Goal: Communication & Community: Ask a question

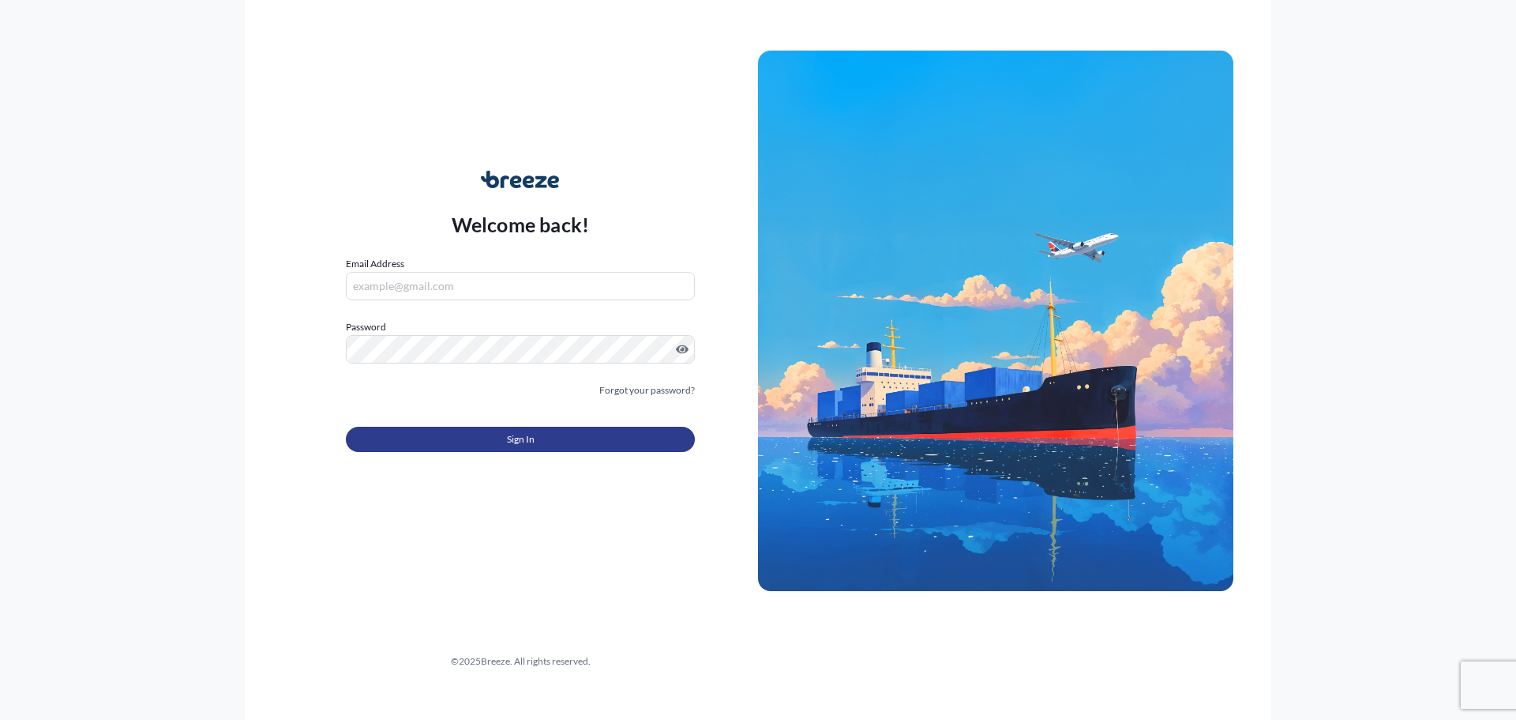
type input "[EMAIL_ADDRESS][DOMAIN_NAME]"
click at [583, 442] on button "Sign In" at bounding box center [520, 438] width 349 height 25
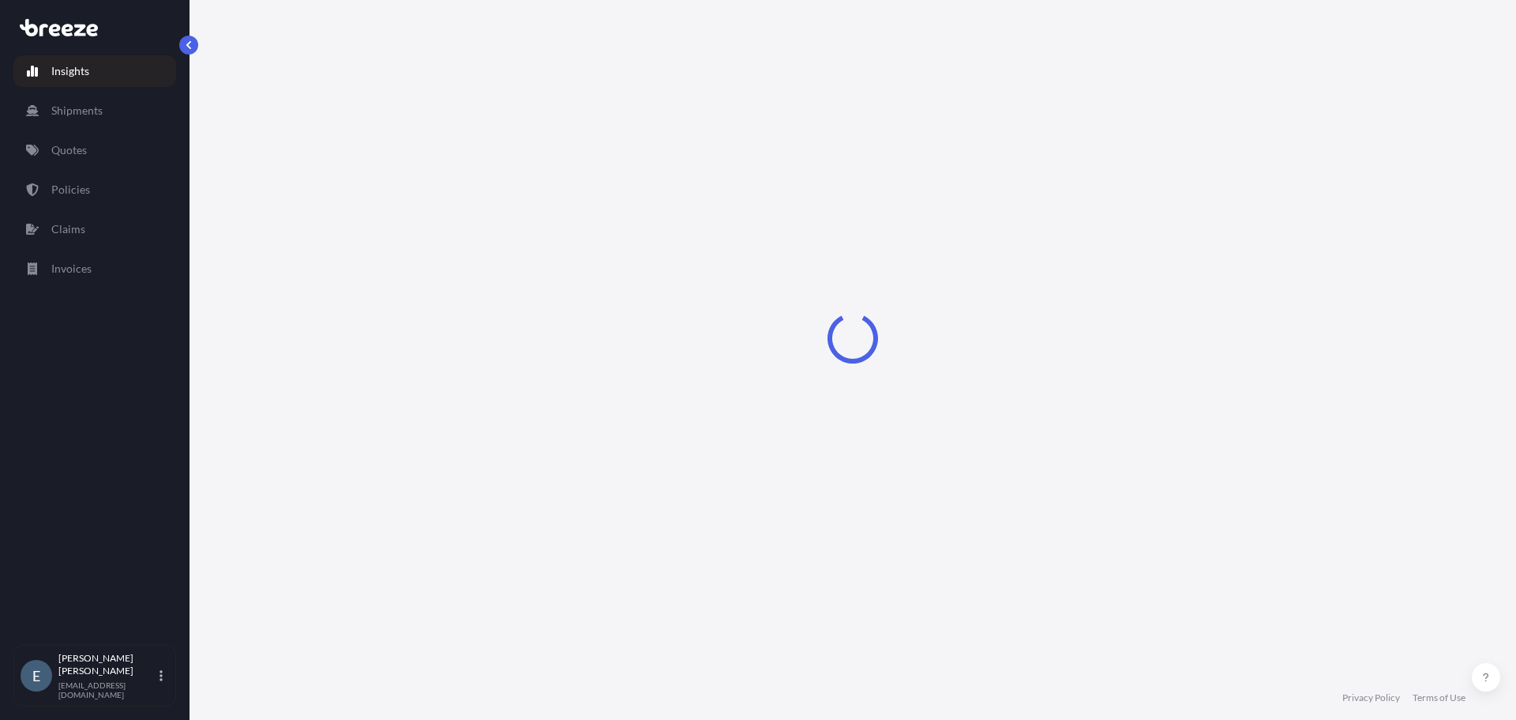
select select "2025"
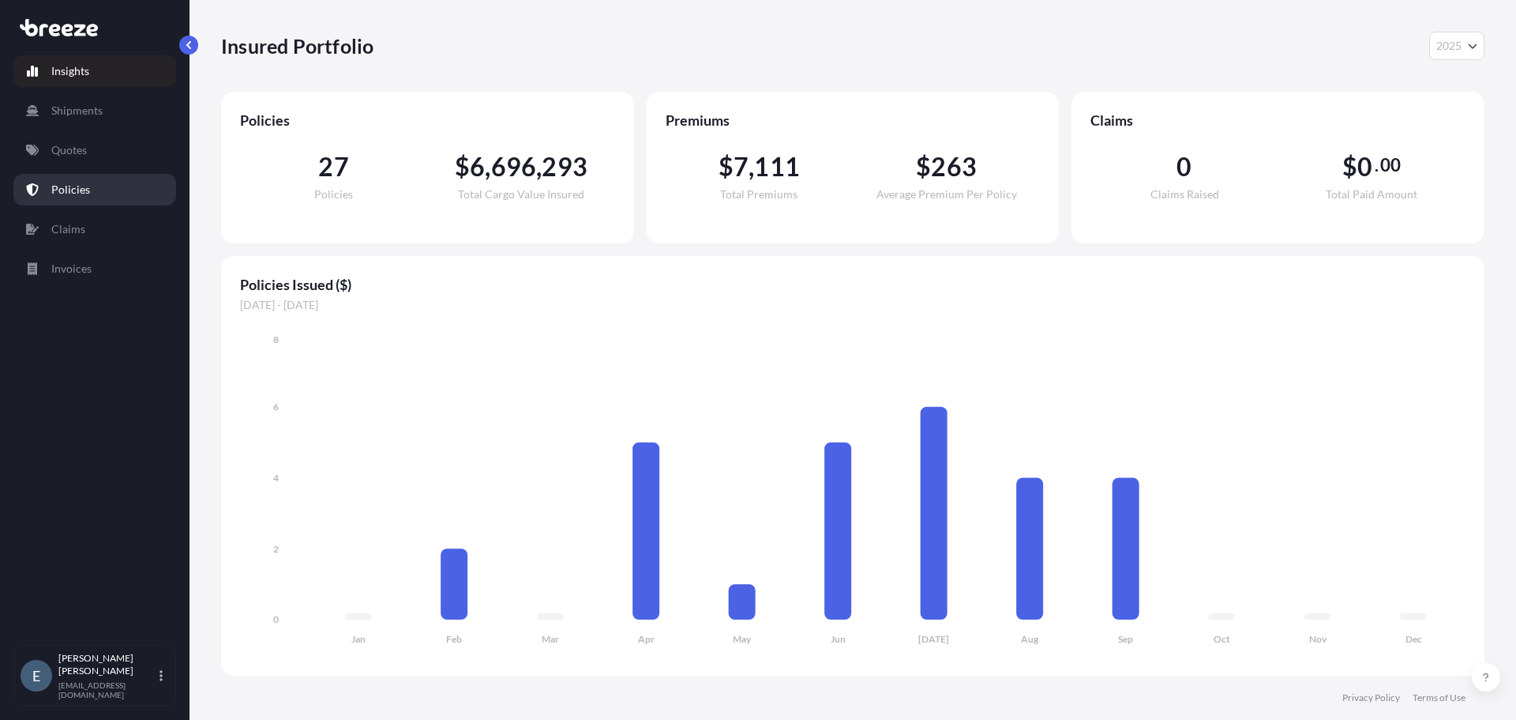
click at [80, 190] on p "Policies" at bounding box center [70, 190] width 39 height 16
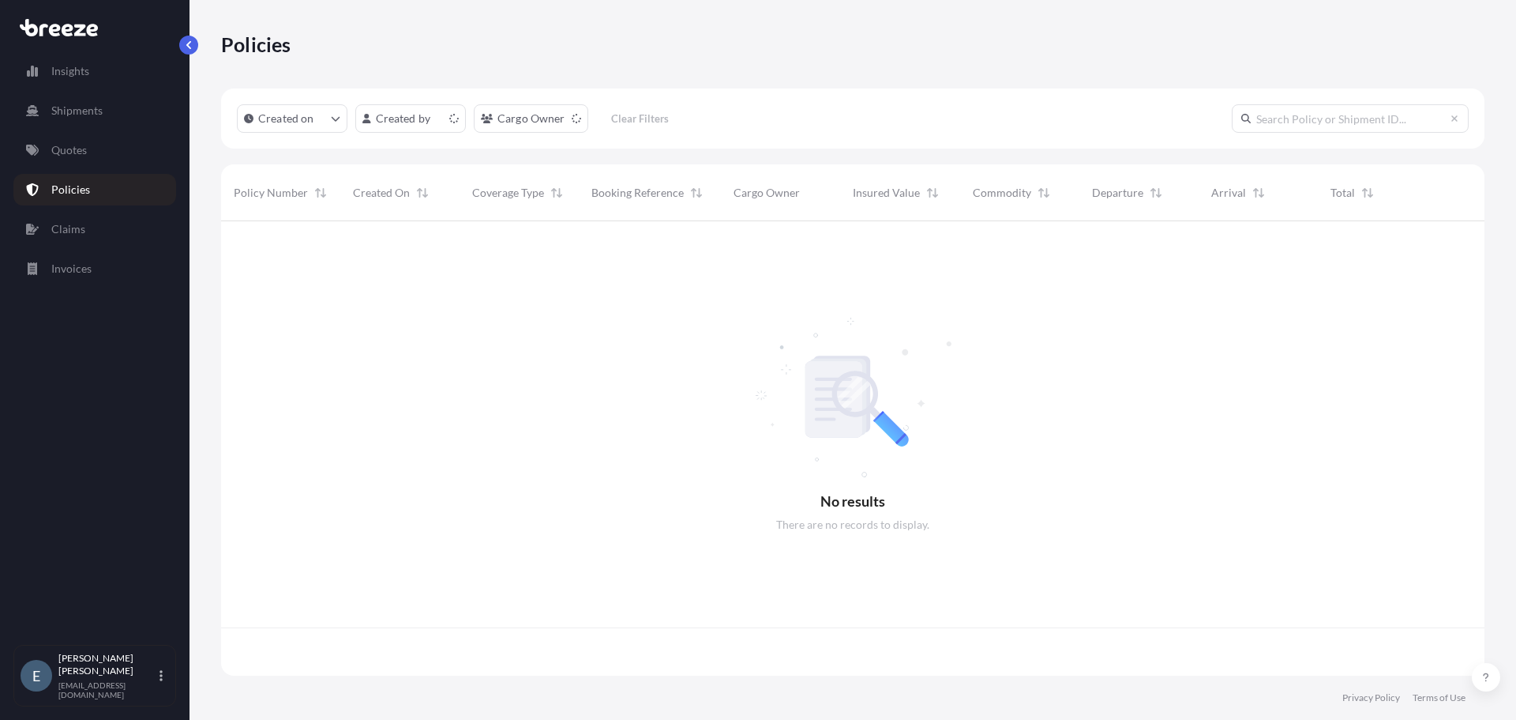
scroll to position [451, 1252]
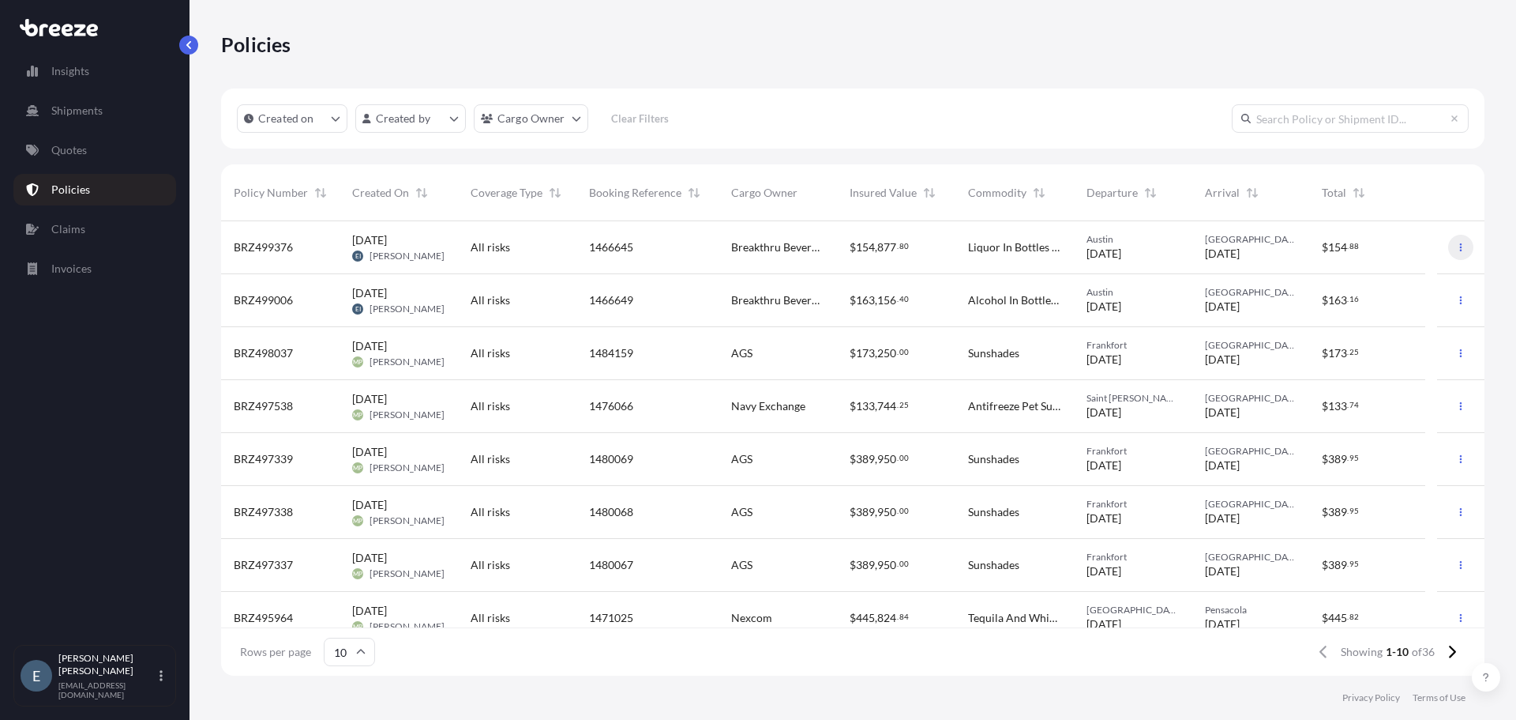
click at [1452, 242] on button "button" at bounding box center [1461, 247] width 25 height 25
click at [1156, 247] on div "Austin [DATE]" at bounding box center [1133, 247] width 93 height 28
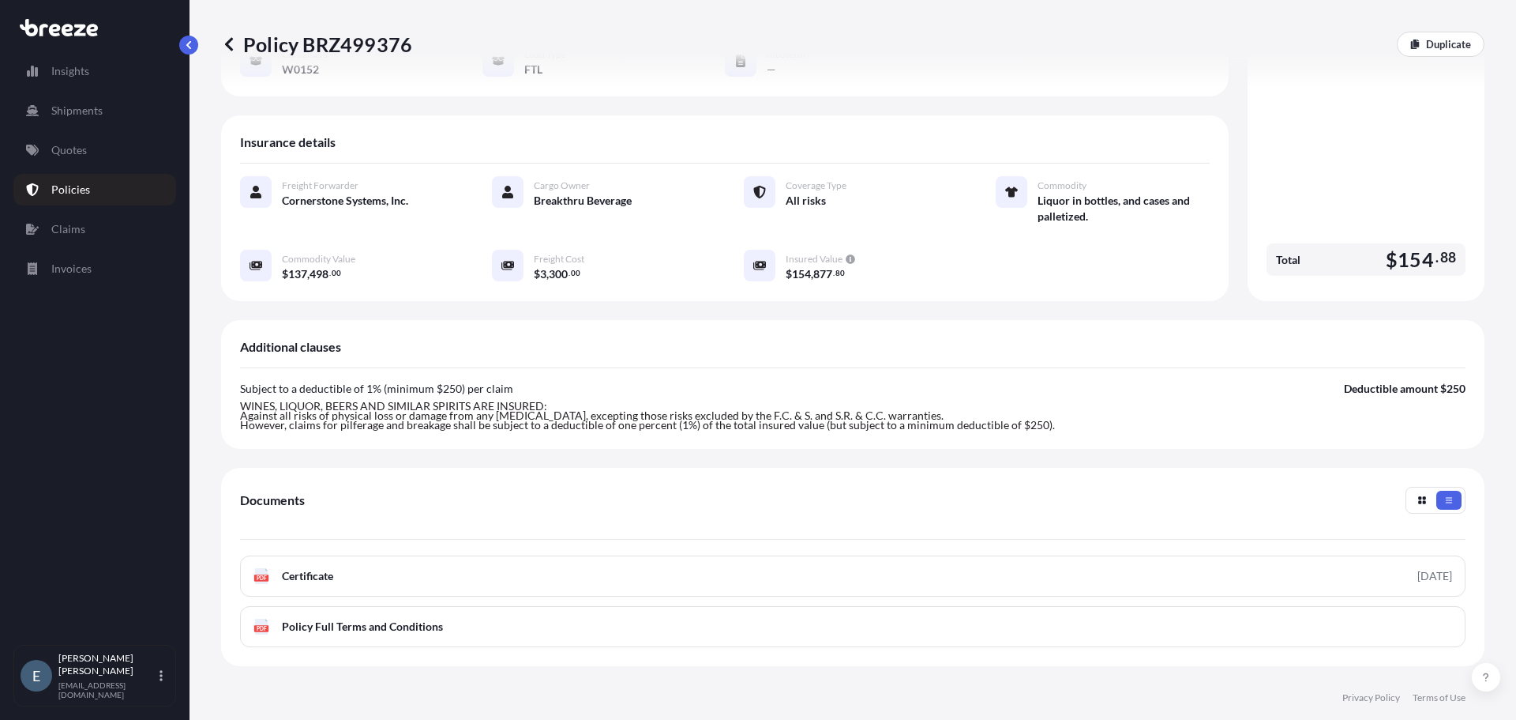
scroll to position [236, 0]
click at [1419, 495] on icon "button" at bounding box center [1423, 499] width 8 height 8
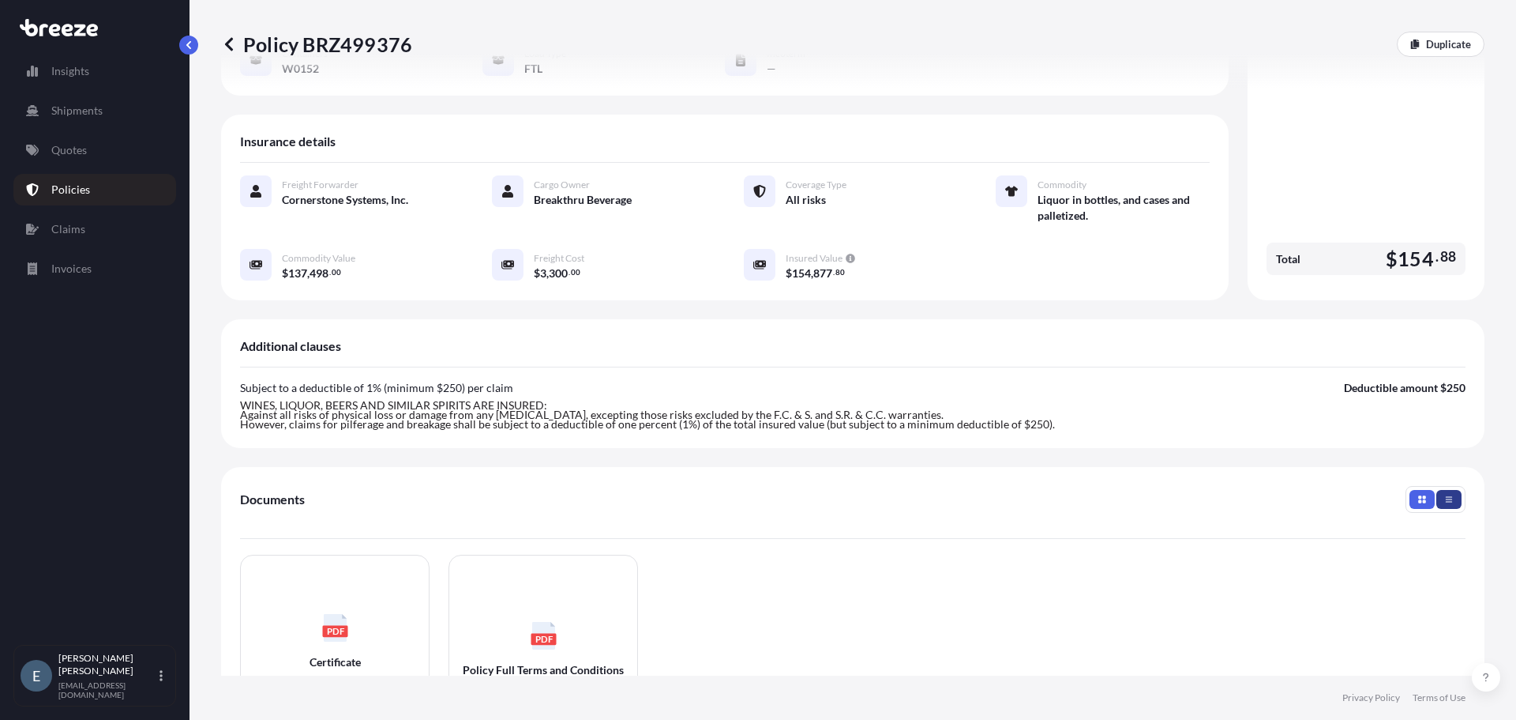
click at [1445, 494] on icon "button" at bounding box center [1449, 498] width 9 height 9
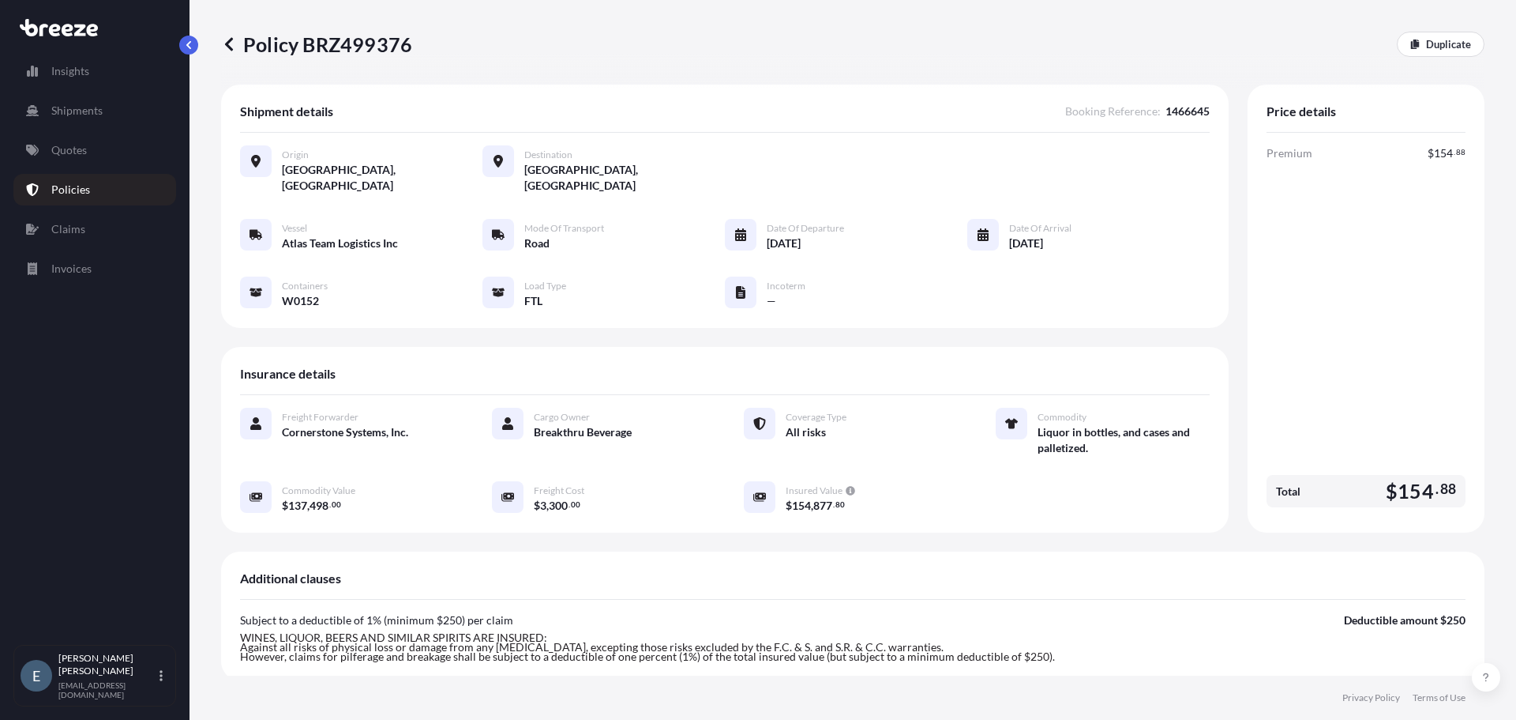
scroll to position [0, 0]
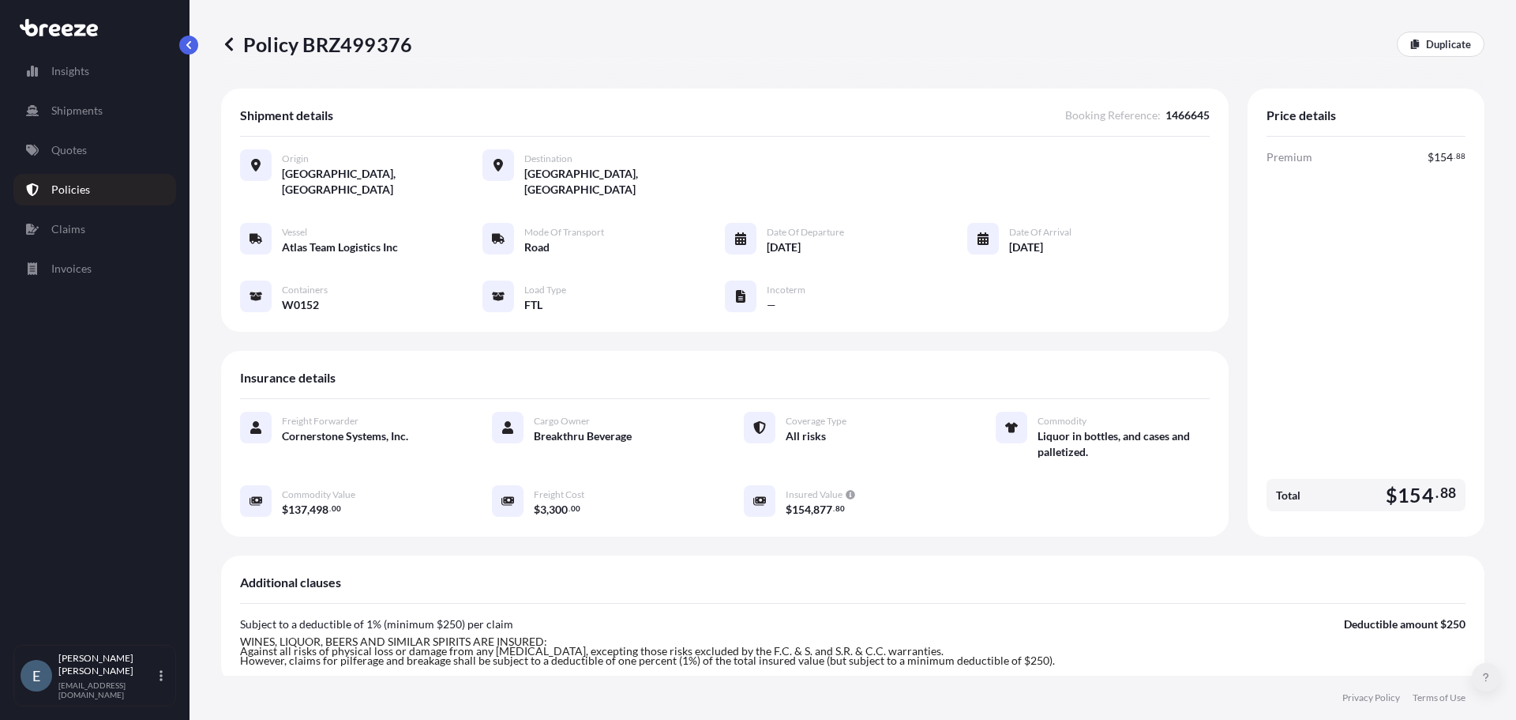
click at [1491, 676] on button at bounding box center [1486, 677] width 28 height 28
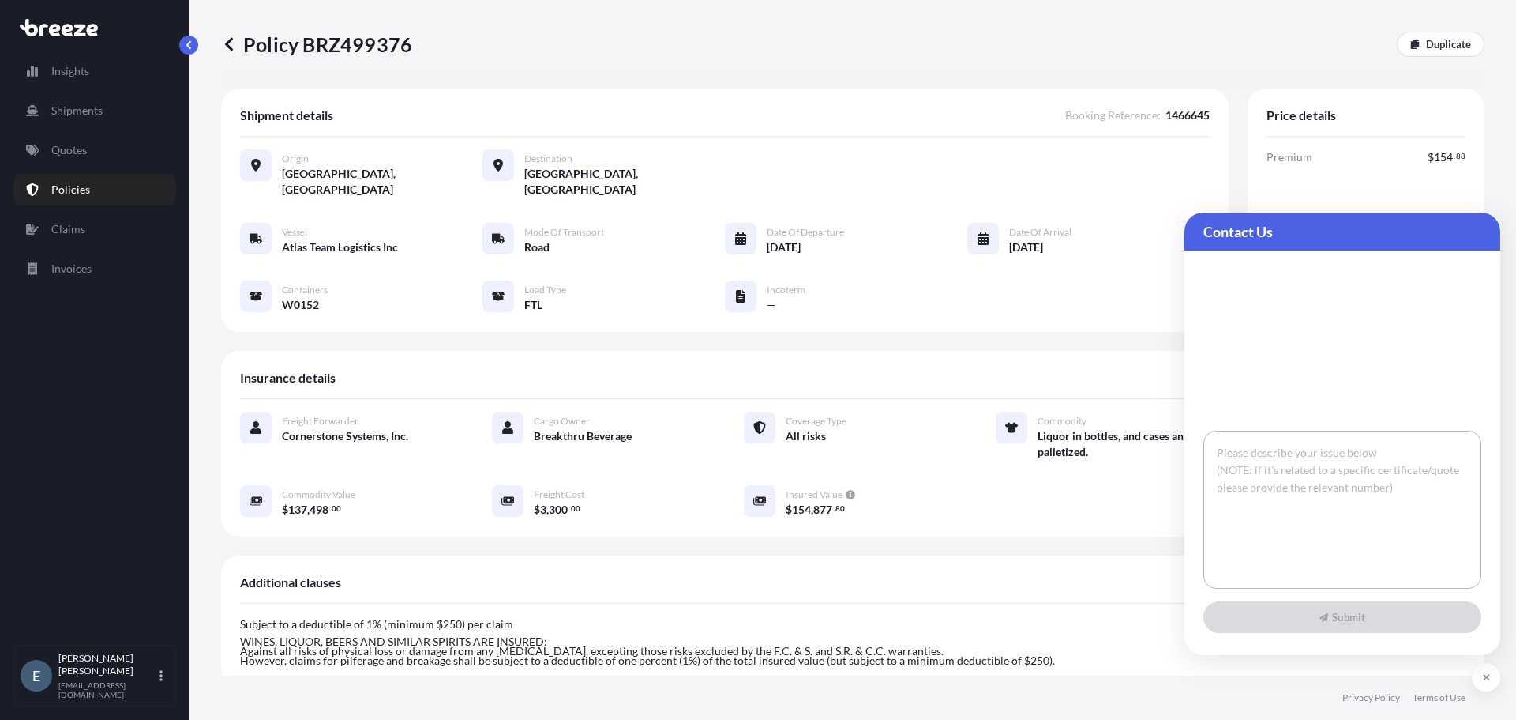
click at [1309, 484] on textarea at bounding box center [1343, 509] width 278 height 158
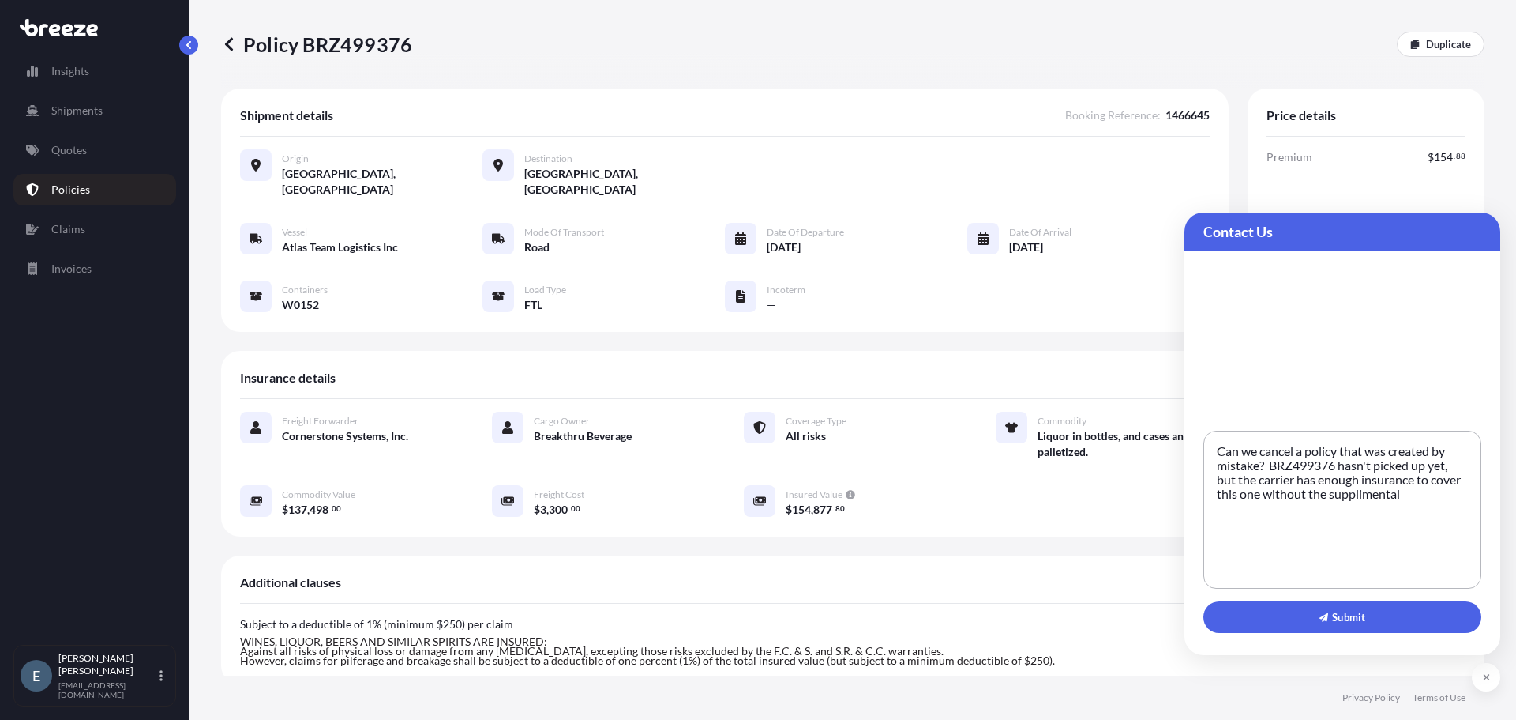
click at [1373, 496] on textarea "Can we cancel a policy that was created by mistake? BRZ499376 hasn't picked up …" at bounding box center [1343, 509] width 278 height 158
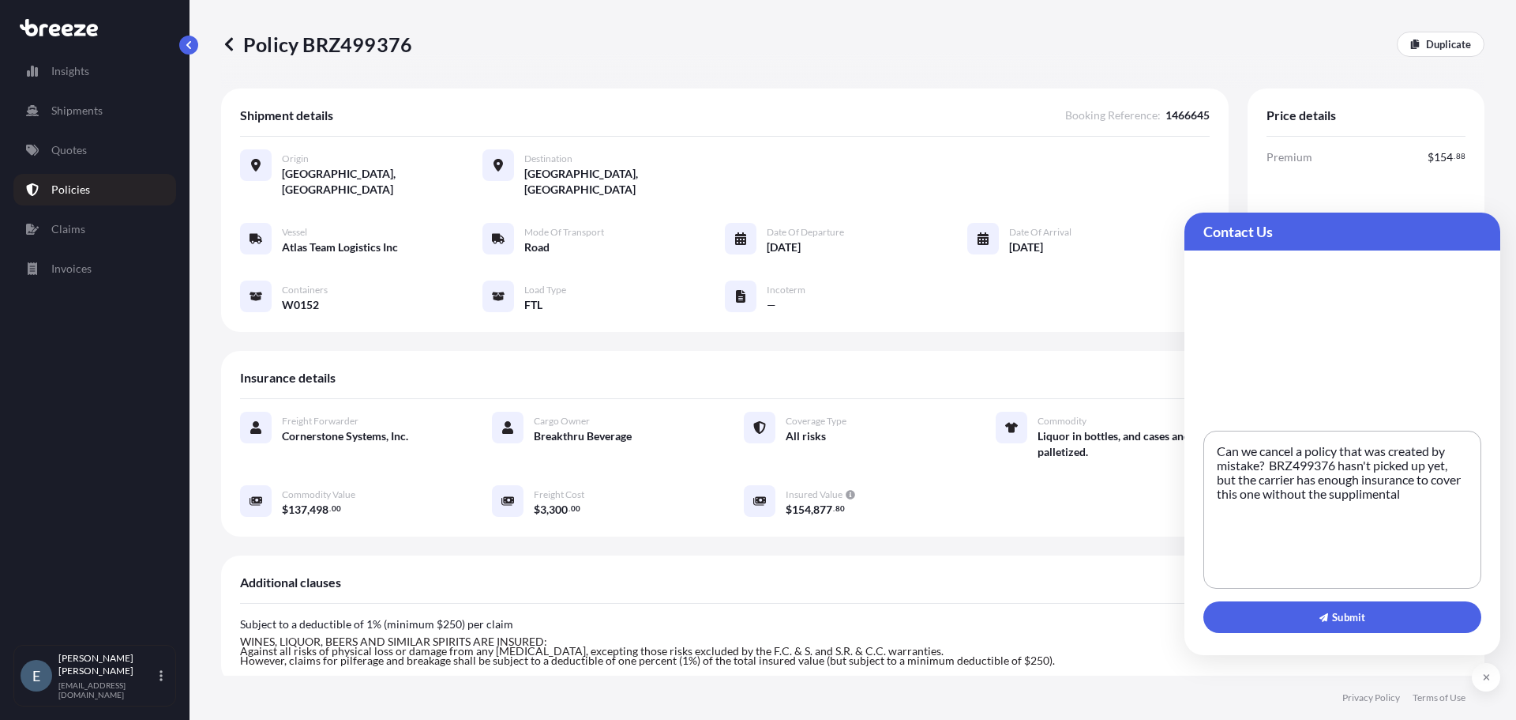
click at [1449, 508] on textarea "Can we cancel a policy that was created by mistake? BRZ499376 hasn't picked up …" at bounding box center [1343, 509] width 278 height 158
click at [1381, 496] on textarea "Can we cancel a policy that was created by mistake? BRZ499376 hasn't picked up …" at bounding box center [1343, 509] width 278 height 158
type textarea "Can we cancel a policy that was created by mistake? BRZ499376 hasn't picked up …"
click at [1367, 617] on button "Submit" at bounding box center [1343, 617] width 278 height 32
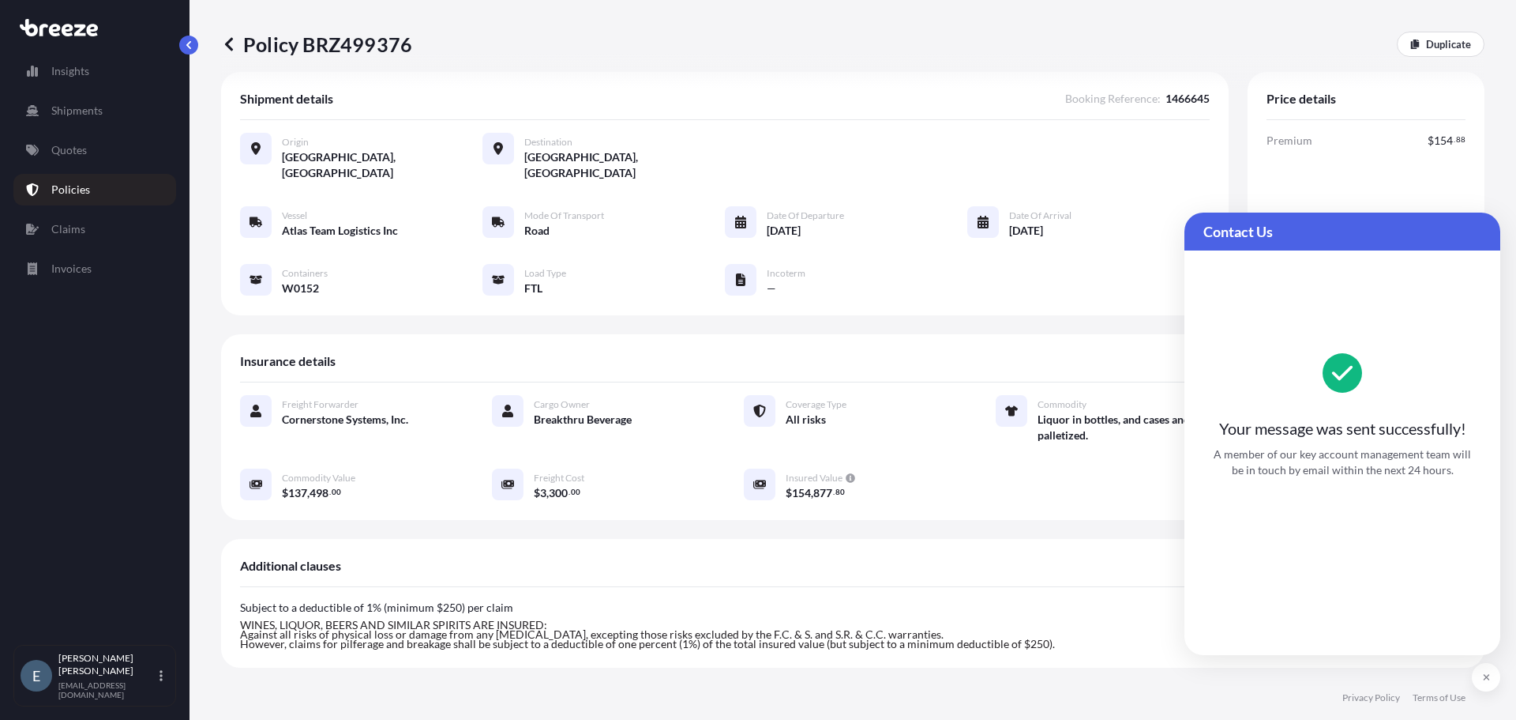
scroll to position [17, 0]
